Goal: Navigation & Orientation: Go to known website

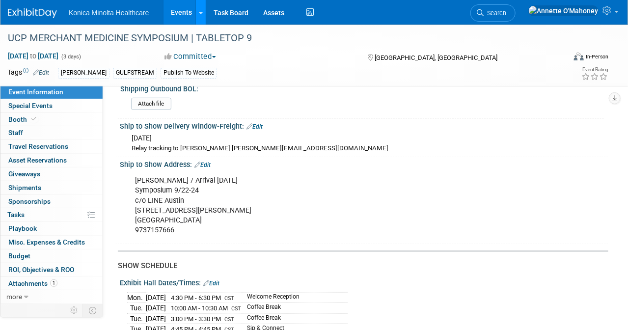
click at [199, 10] on icon at bounding box center [201, 13] width 4 height 6
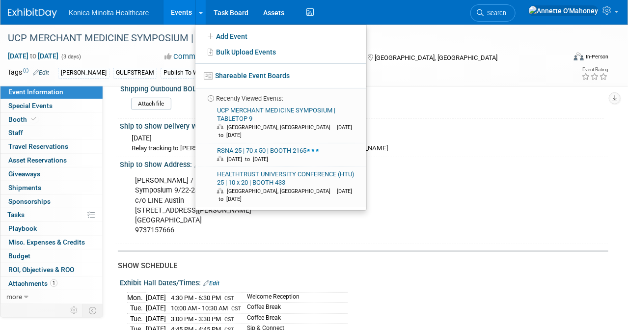
click at [182, 5] on link "Events" at bounding box center [181, 12] width 36 height 25
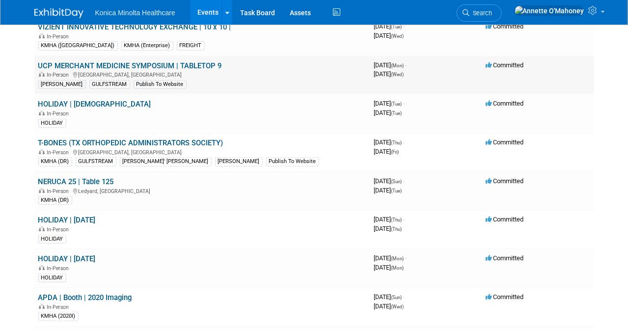
scroll to position [184, 0]
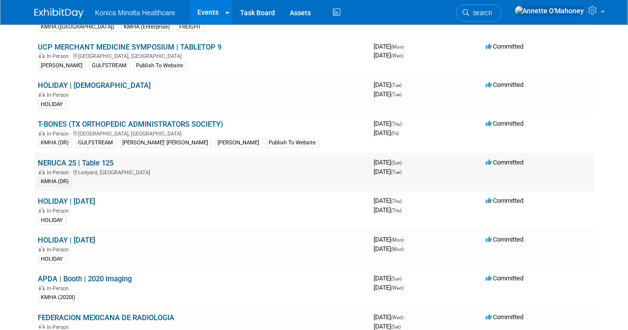
click at [96, 159] on link "NERUCA 25 | Table 125" at bounding box center [76, 163] width 76 height 9
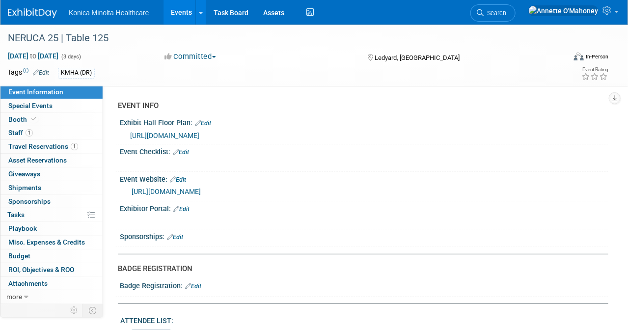
click at [201, 190] on link "[URL][DOMAIN_NAME]" at bounding box center [166, 192] width 69 height 8
